Goal: Task Accomplishment & Management: Complete application form

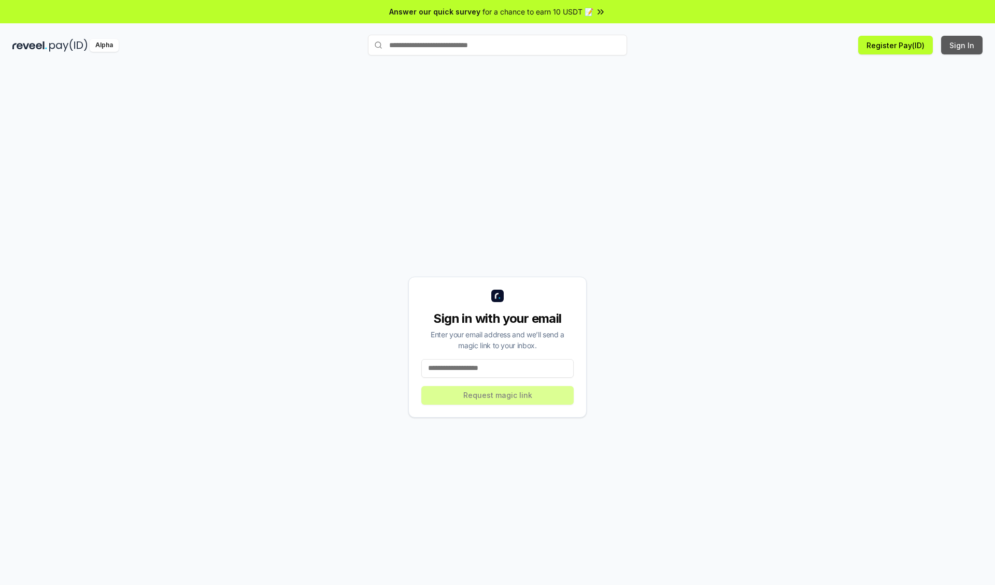
click at [963, 45] on button "Sign In" at bounding box center [962, 45] width 41 height 19
type input "**********"
click at [498, 395] on button "Request magic link" at bounding box center [498, 395] width 152 height 19
